Goal: Information Seeking & Learning: Stay updated

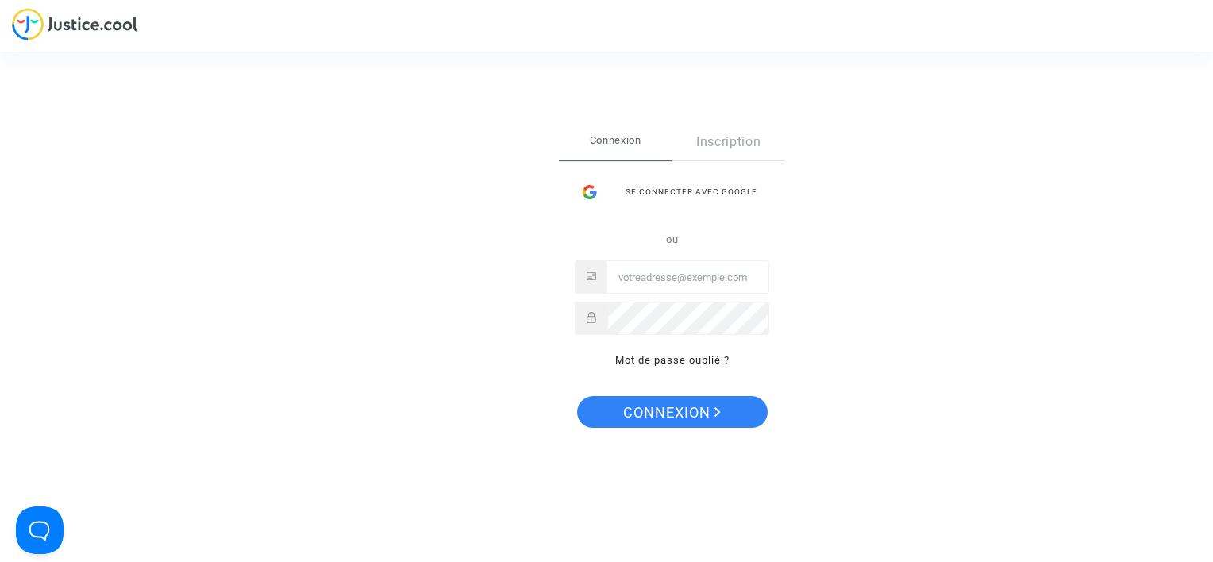
type input "julien_estevenon@hotmail.com"
click at [652, 417] on span "Connexion" at bounding box center [672, 412] width 98 height 33
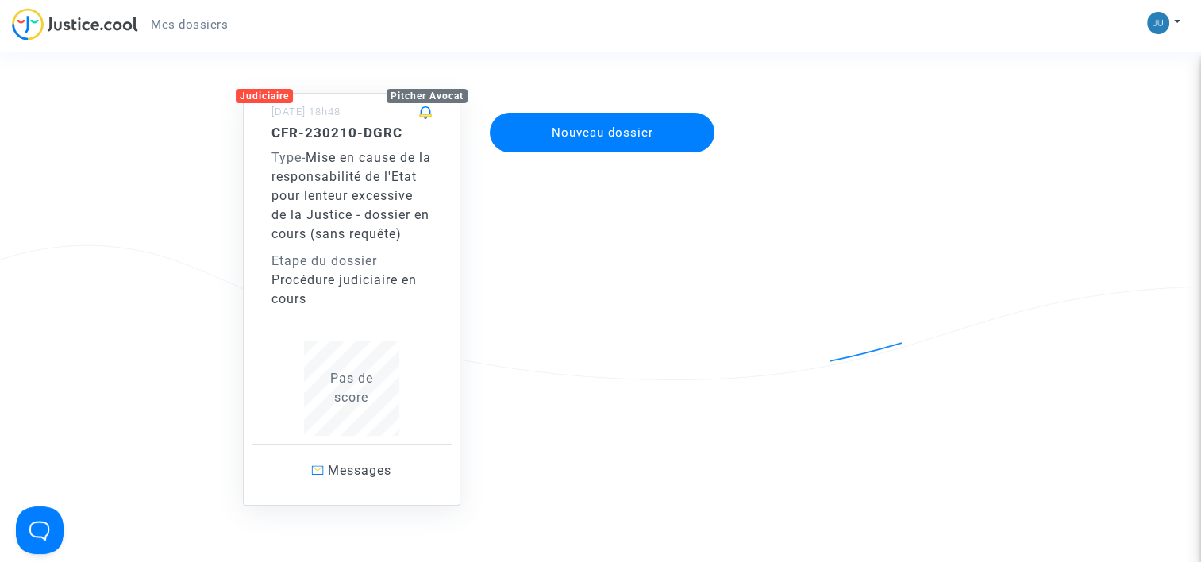
scroll to position [79, 0]
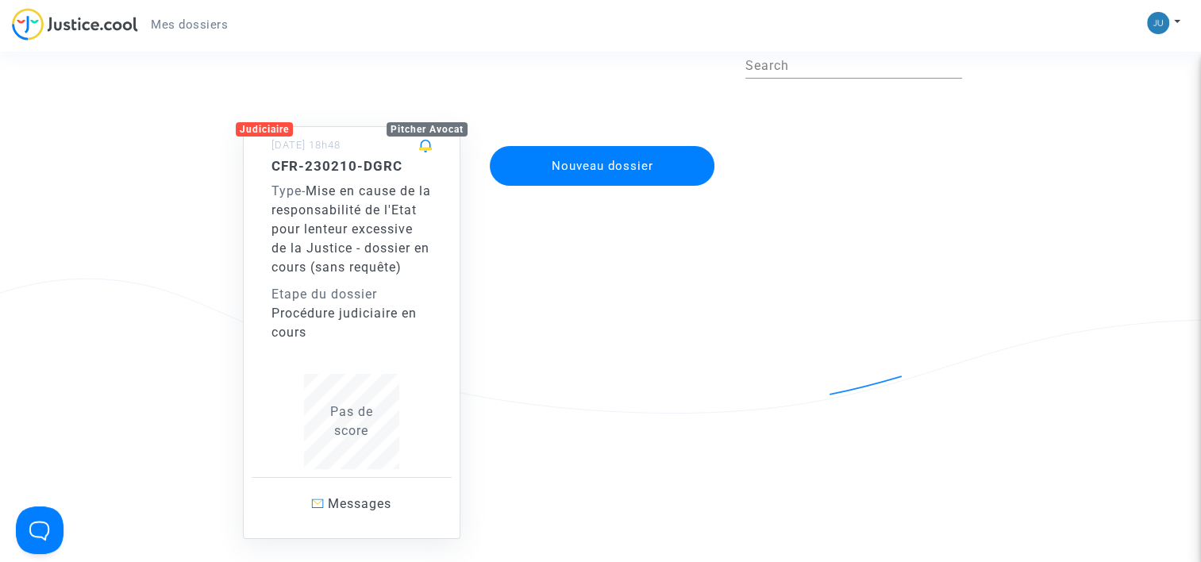
click at [351, 227] on span "Mise en cause de la responsabilité de l'Etat pour lenteur excessive de la Justi…" at bounding box center [351, 228] width 160 height 91
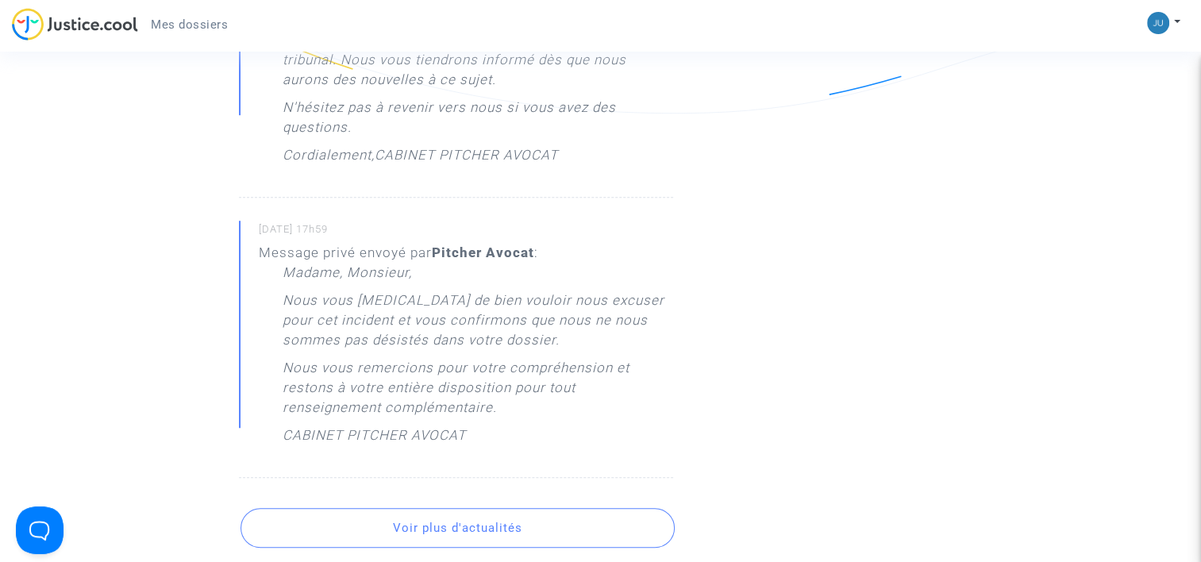
scroll to position [1149, 0]
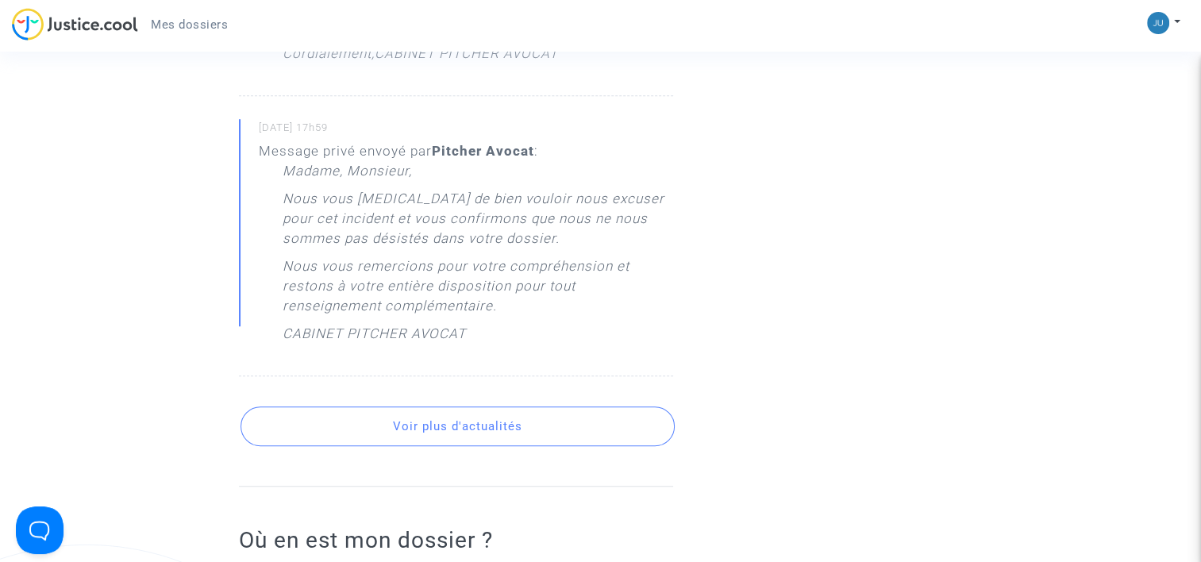
click at [508, 232] on p "Nous vous [MEDICAL_DATA] de bien vouloir nous excuser pour cet incident et vous…" at bounding box center [478, 222] width 390 height 67
click at [475, 410] on button "Voir plus d'actualités" at bounding box center [457, 426] width 434 height 40
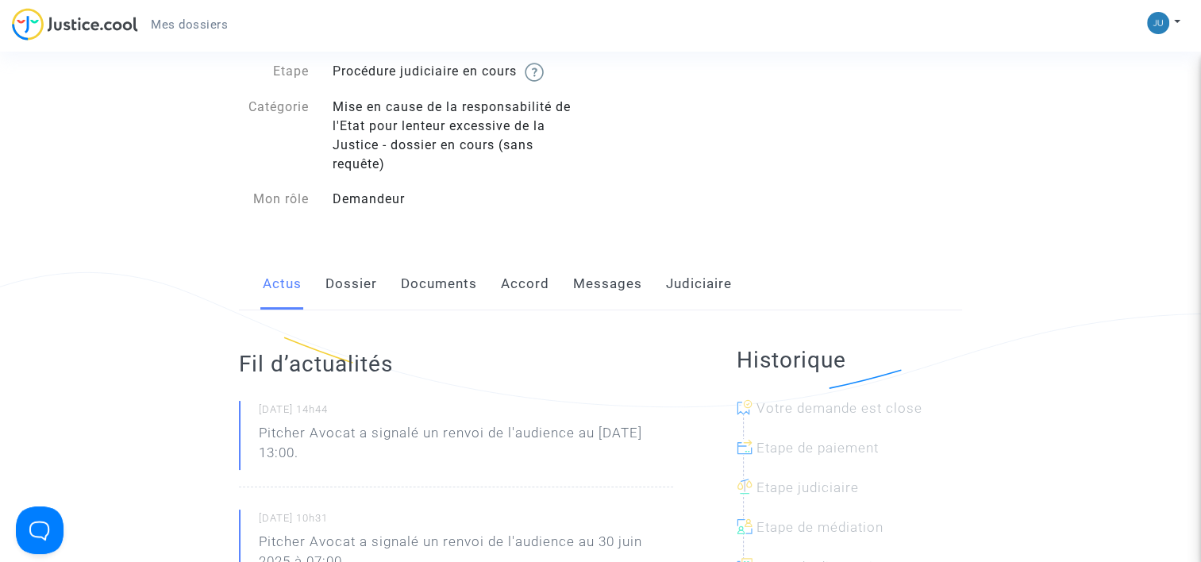
scroll to position [0, 0]
